Goal: Find specific page/section: Find specific page/section

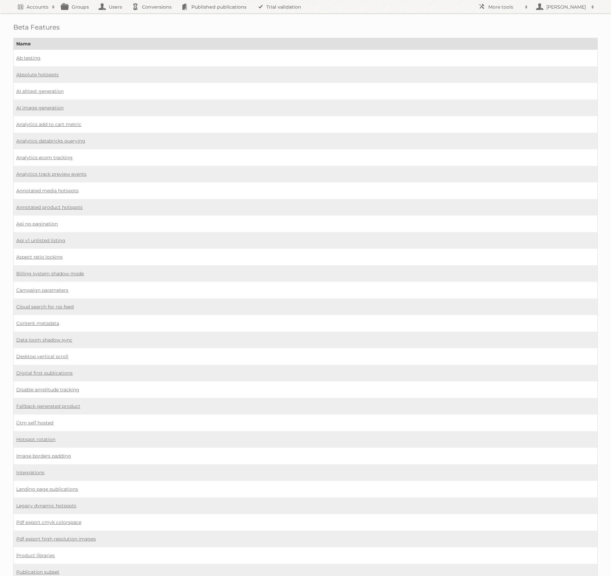
scroll to position [0, 0]
click at [67, 187] on link "Annotated media hotspots" at bounding box center [47, 190] width 62 height 6
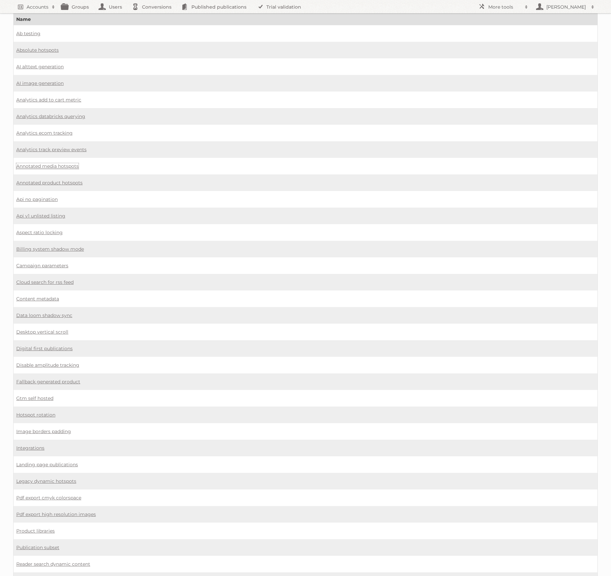
scroll to position [32, 0]
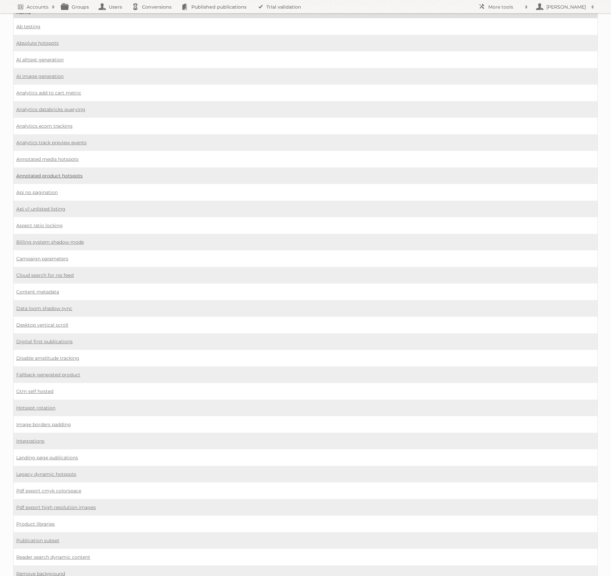
click at [51, 173] on link "Annotated product hotspots" at bounding box center [49, 176] width 66 height 6
click at [234, 268] on td "Cloud search for rss feed" at bounding box center [306, 275] width 584 height 17
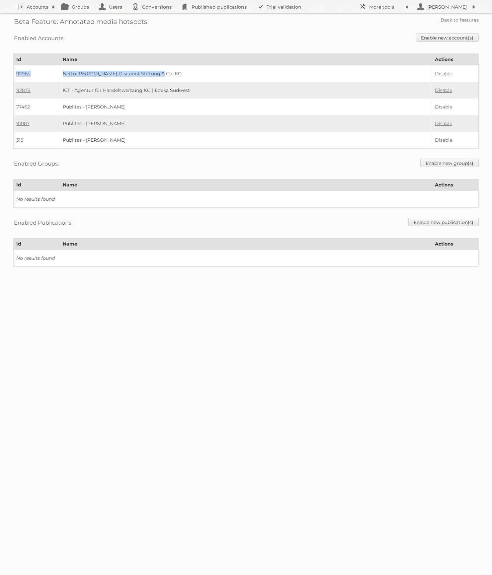
drag, startPoint x: 167, startPoint y: 74, endPoint x: 15, endPoint y: 70, distance: 152.6
click at [15, 70] on tr "92961 Netto Marken-Discount Stiftung & Co. KG Disable" at bounding box center [246, 73] width 465 height 17
copy tr "92961 Netto Marken-Discount Stiftung & Co. KG"
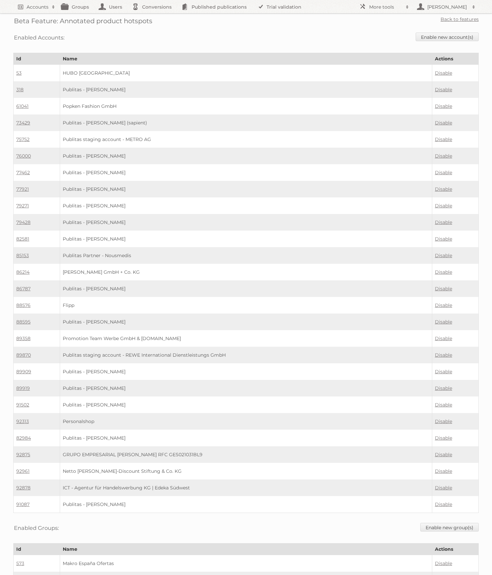
scroll to position [1, 0]
